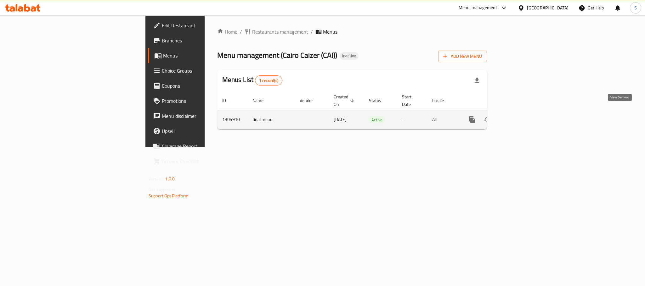
click at [521, 116] on icon "enhanced table" at bounding box center [518, 120] width 8 height 8
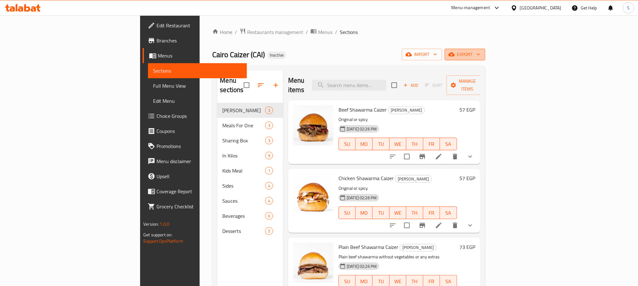
click at [480, 52] on span "export" at bounding box center [465, 55] width 31 height 8
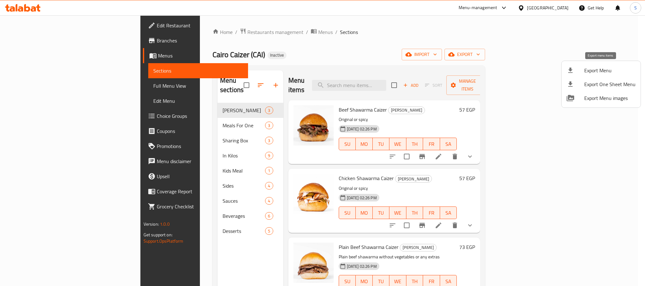
click at [607, 72] on span "Export Menu" at bounding box center [609, 71] width 51 height 8
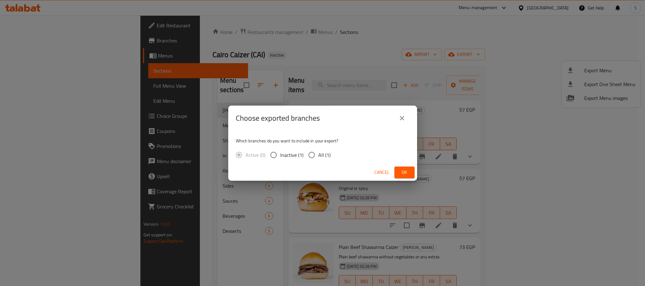
click at [314, 150] on input "All (1)" at bounding box center [311, 155] width 13 height 13
radio input "true"
click at [406, 171] on span "Ok" at bounding box center [404, 173] width 10 height 8
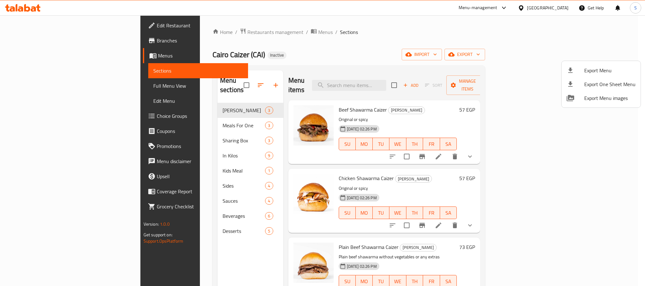
click at [300, 42] on div at bounding box center [322, 143] width 645 height 286
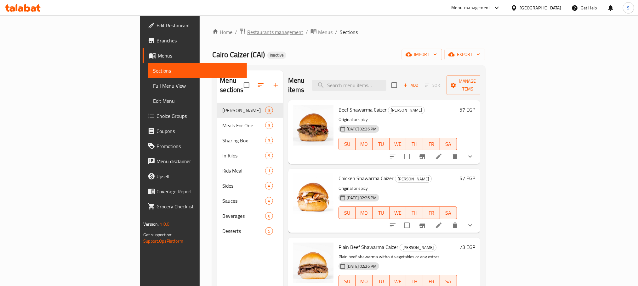
click at [247, 33] on span "Restaurants management" at bounding box center [275, 32] width 56 height 8
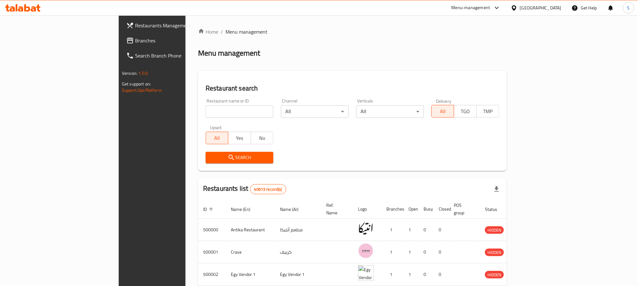
click at [545, 12] on div "Egypt" at bounding box center [536, 7] width 61 height 15
click at [520, 6] on div at bounding box center [515, 7] width 9 height 7
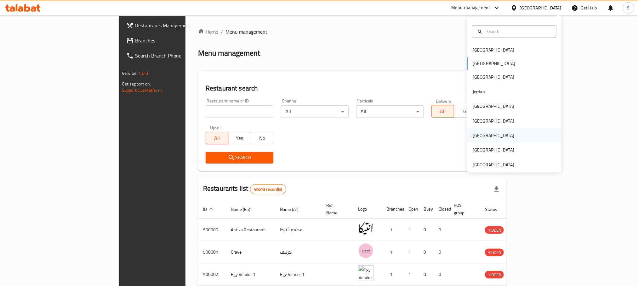
click at [498, 131] on div "[GEOGRAPHIC_DATA]" at bounding box center [514, 136] width 94 height 14
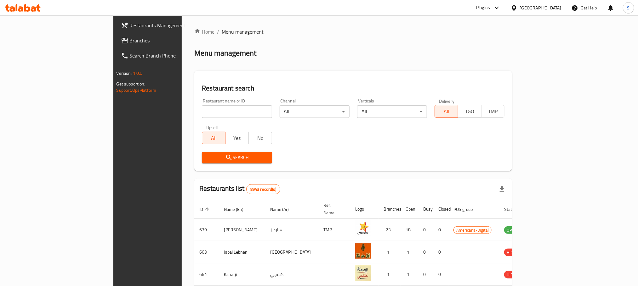
click at [130, 42] on span "Branches" at bounding box center [172, 41] width 85 height 8
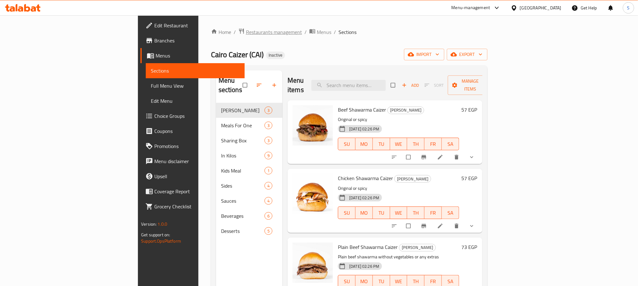
click at [246, 31] on span "Restaurants management" at bounding box center [274, 32] width 56 height 8
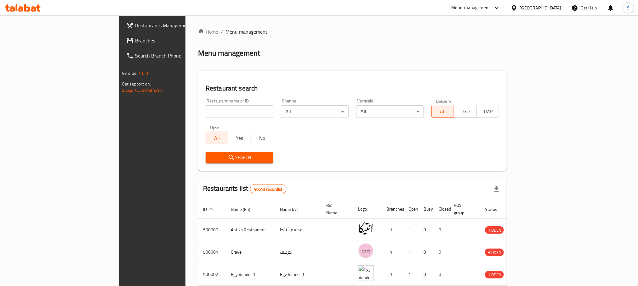
click at [135, 44] on span "Branches" at bounding box center [177, 41] width 85 height 8
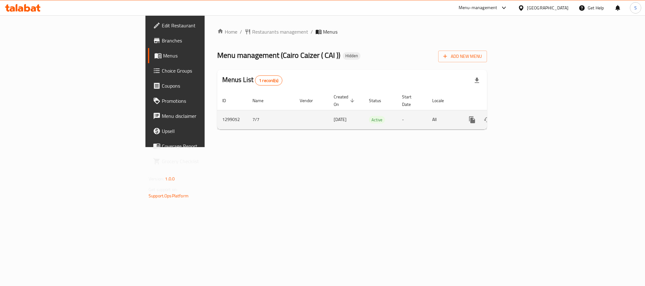
click at [521, 116] on icon "enhanced table" at bounding box center [518, 120] width 8 height 8
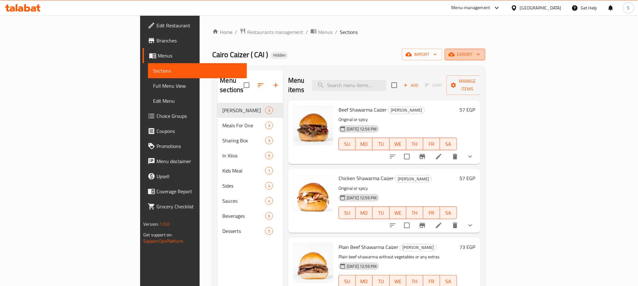
click at [480, 54] on span "export" at bounding box center [465, 55] width 31 height 8
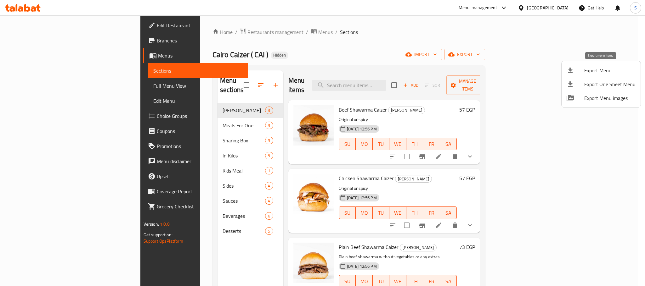
click at [595, 67] on span "Export Menu" at bounding box center [609, 71] width 51 height 8
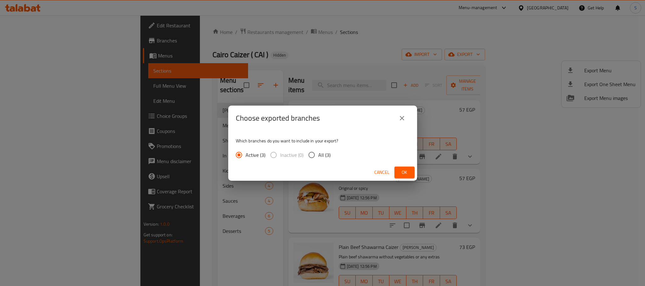
click at [317, 147] on div "Which branches do you want to include in your export? Active (3) Inactive (0) A…" at bounding box center [322, 147] width 189 height 33
click at [311, 154] on input "All (3)" at bounding box center [311, 155] width 13 height 13
radio input "true"
click at [400, 170] on span "Ok" at bounding box center [404, 173] width 10 height 8
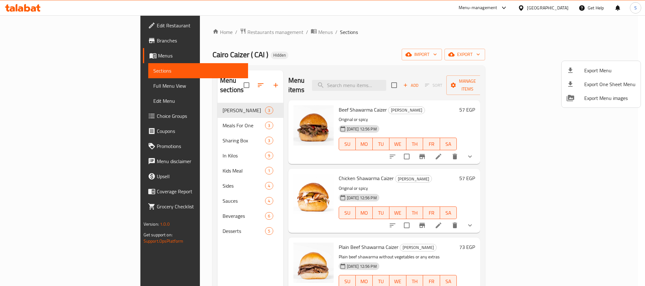
click at [319, 52] on div at bounding box center [322, 143] width 645 height 286
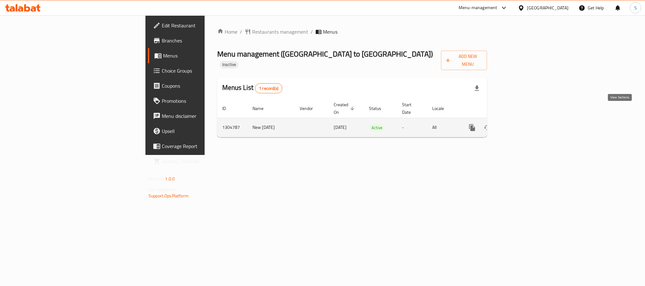
click at [521, 124] on icon "enhanced table" at bounding box center [518, 128] width 8 height 8
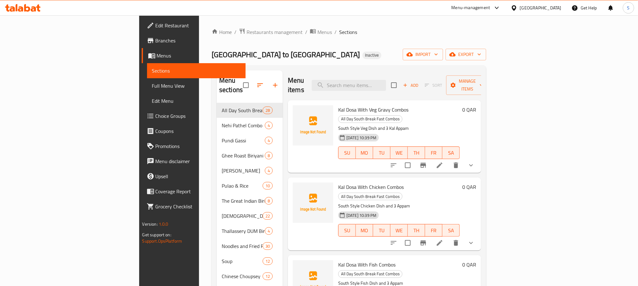
click at [152, 89] on span "Full Menu View" at bounding box center [196, 86] width 88 height 8
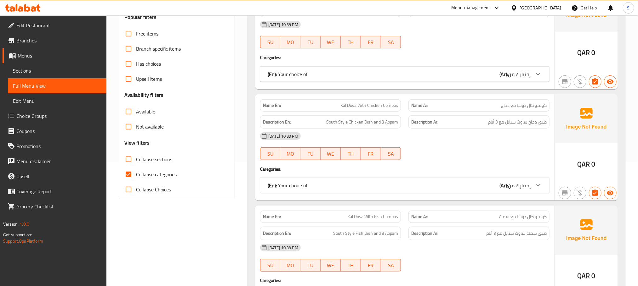
scroll to position [129, 0]
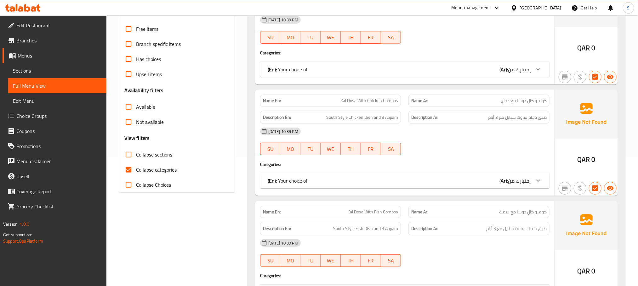
click at [126, 169] on input "Collapse categories" at bounding box center [128, 169] width 15 height 15
checkbox input "false"
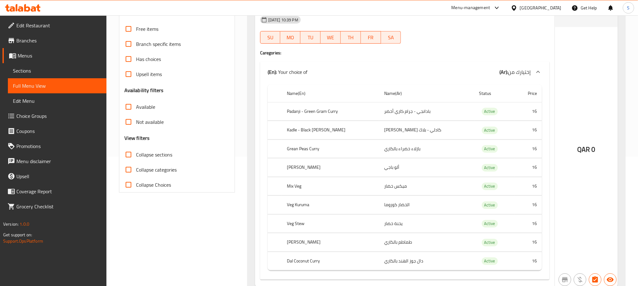
scroll to position [0, 0]
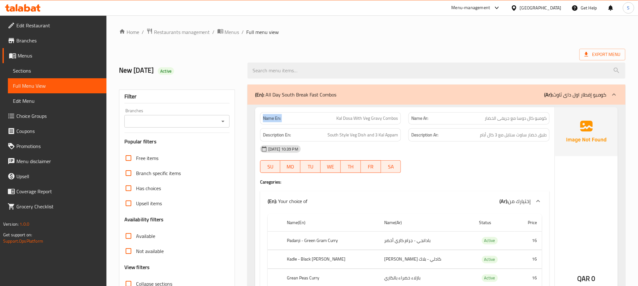
click at [273, 121] on strong "Name En:" at bounding box center [272, 118] width 18 height 7
click at [296, 52] on div "Export Menu" at bounding box center [372, 55] width 506 height 12
click at [36, 67] on span "Sections" at bounding box center [57, 71] width 88 height 8
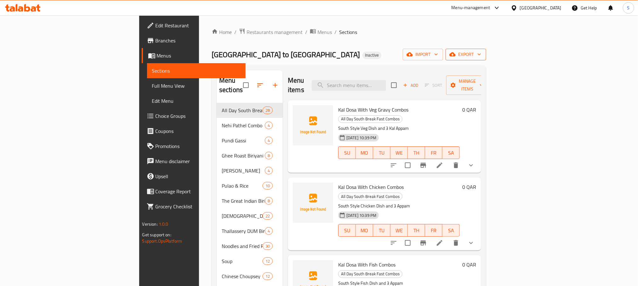
click at [481, 57] on span "export" at bounding box center [465, 55] width 31 height 8
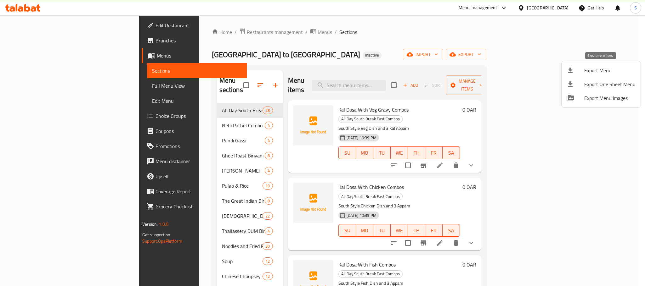
click at [586, 73] on span "Export Menu" at bounding box center [609, 71] width 51 height 8
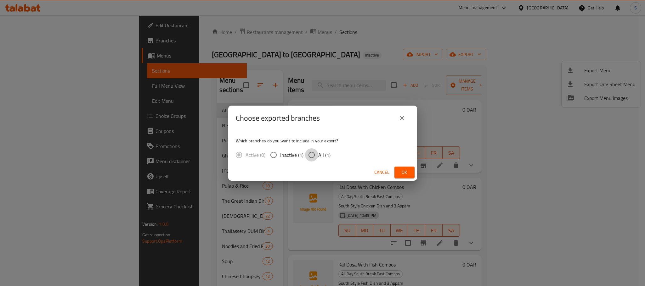
click at [317, 149] on input "All (1)" at bounding box center [311, 155] width 13 height 13
radio input "true"
click at [404, 175] on span "Ok" at bounding box center [404, 173] width 10 height 8
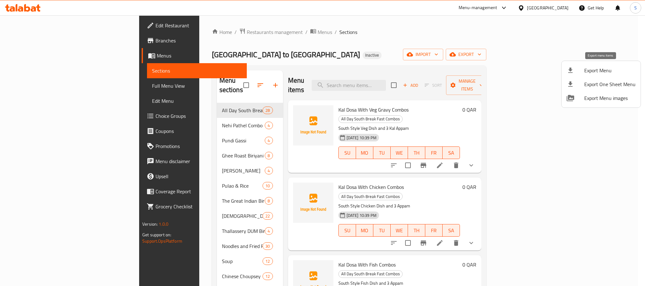
click at [592, 71] on span "Export Menu" at bounding box center [609, 71] width 51 height 8
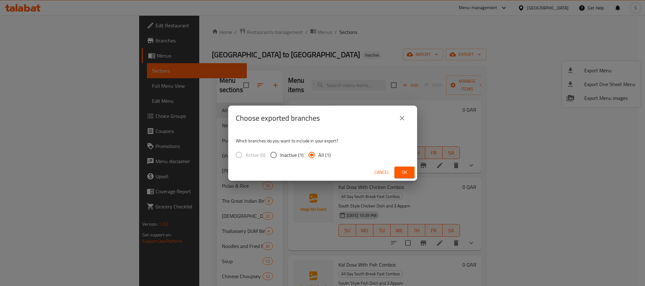
click at [404, 175] on span "Ok" at bounding box center [404, 173] width 10 height 8
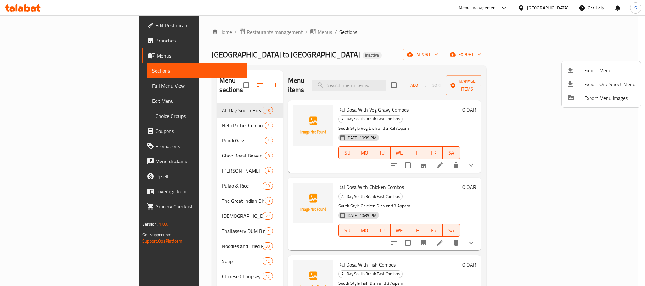
click at [284, 21] on div at bounding box center [322, 143] width 645 height 286
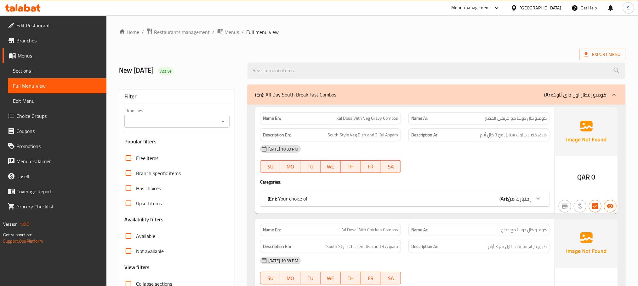
scroll to position [76, 0]
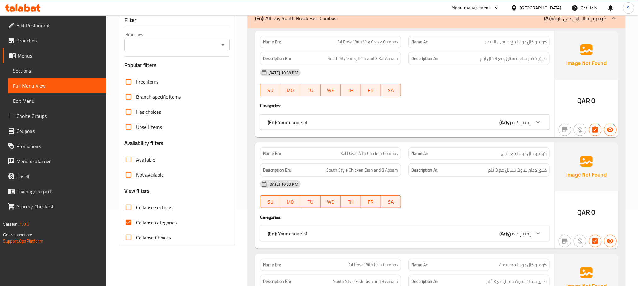
drag, startPoint x: 141, startPoint y: 228, endPoint x: 241, endPoint y: 175, distance: 113.1
click at [141, 228] on label "Collapse categories" at bounding box center [149, 222] width 56 height 15
click at [136, 228] on input "Collapse categories" at bounding box center [128, 222] width 15 height 15
checkbox input "false"
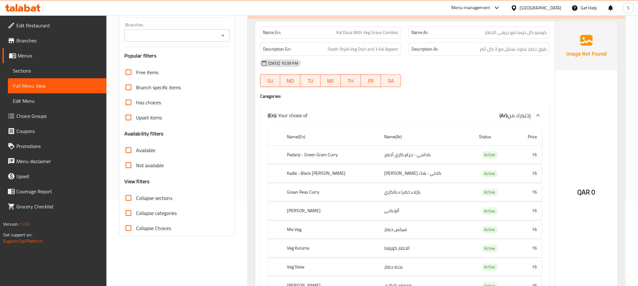
scroll to position [0, 0]
